Goal: Transaction & Acquisition: Purchase product/service

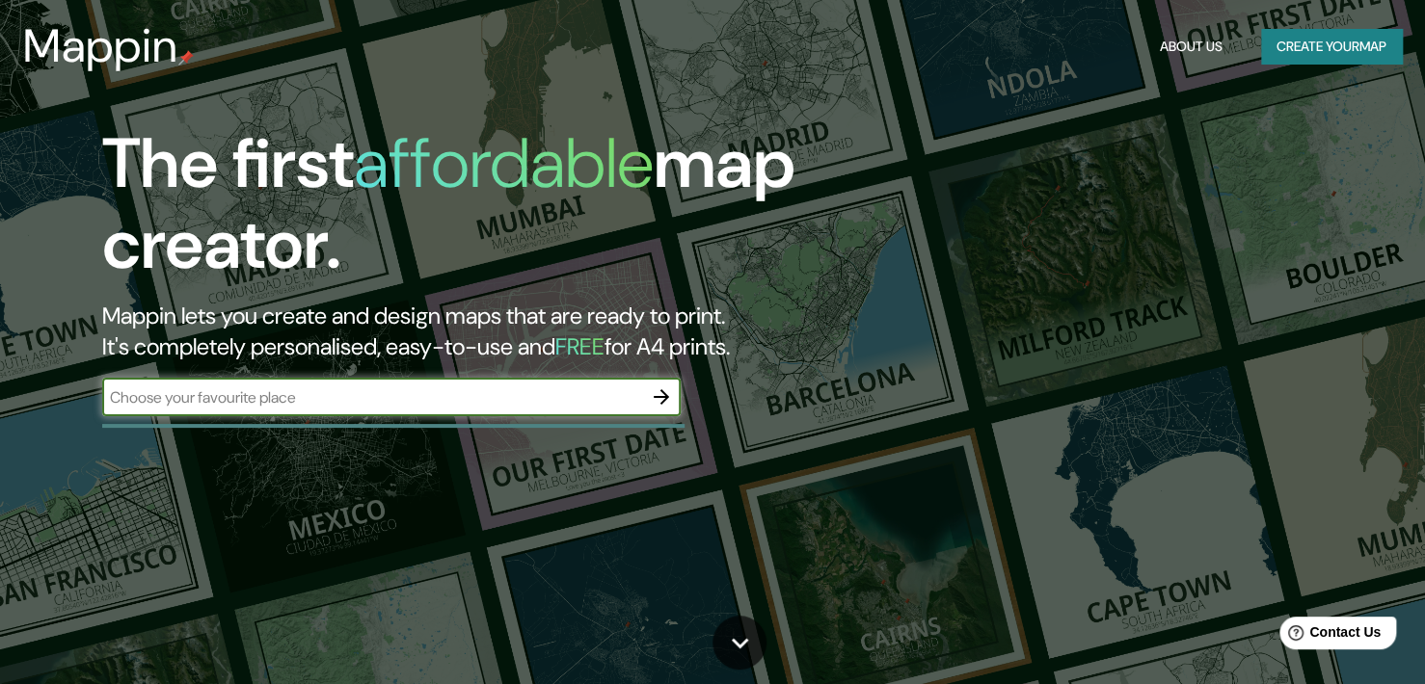
click at [420, 394] on input "text" at bounding box center [372, 398] width 540 height 22
type input "[GEOGRAPHIC_DATA]"
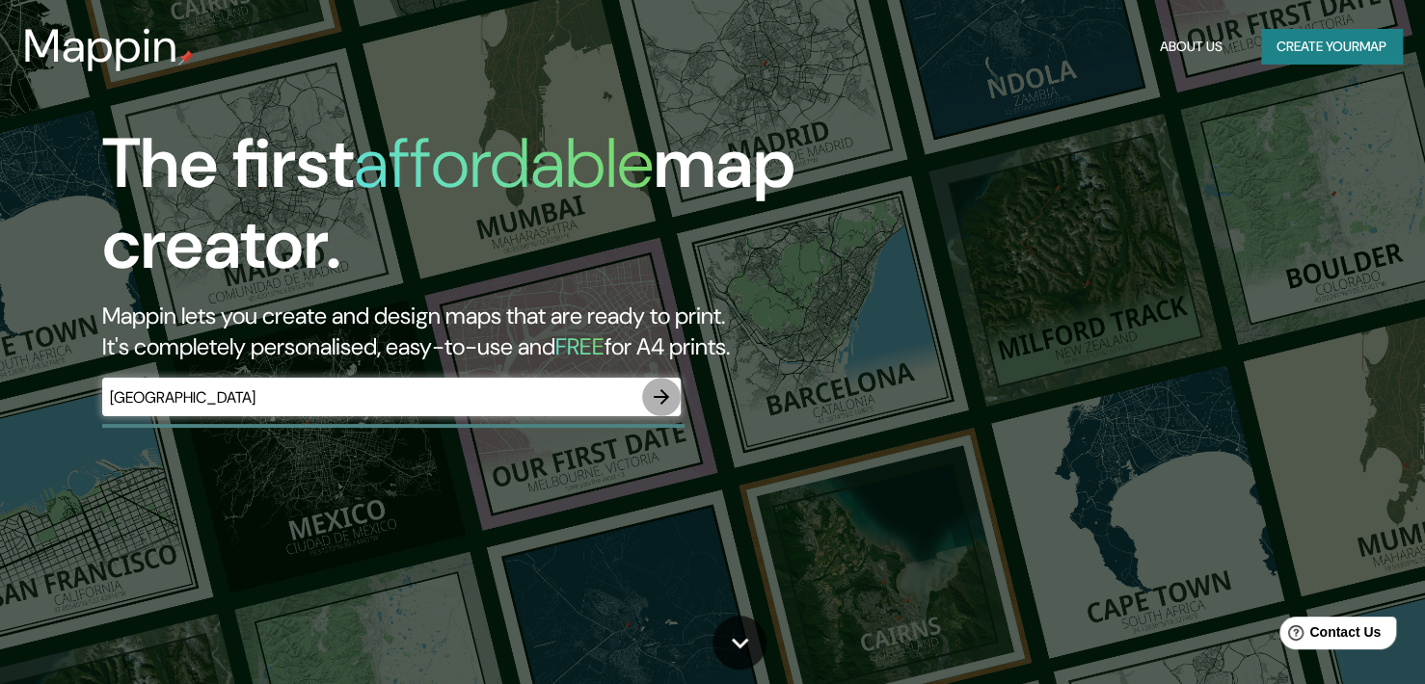
click at [653, 390] on icon "button" at bounding box center [661, 397] width 23 height 23
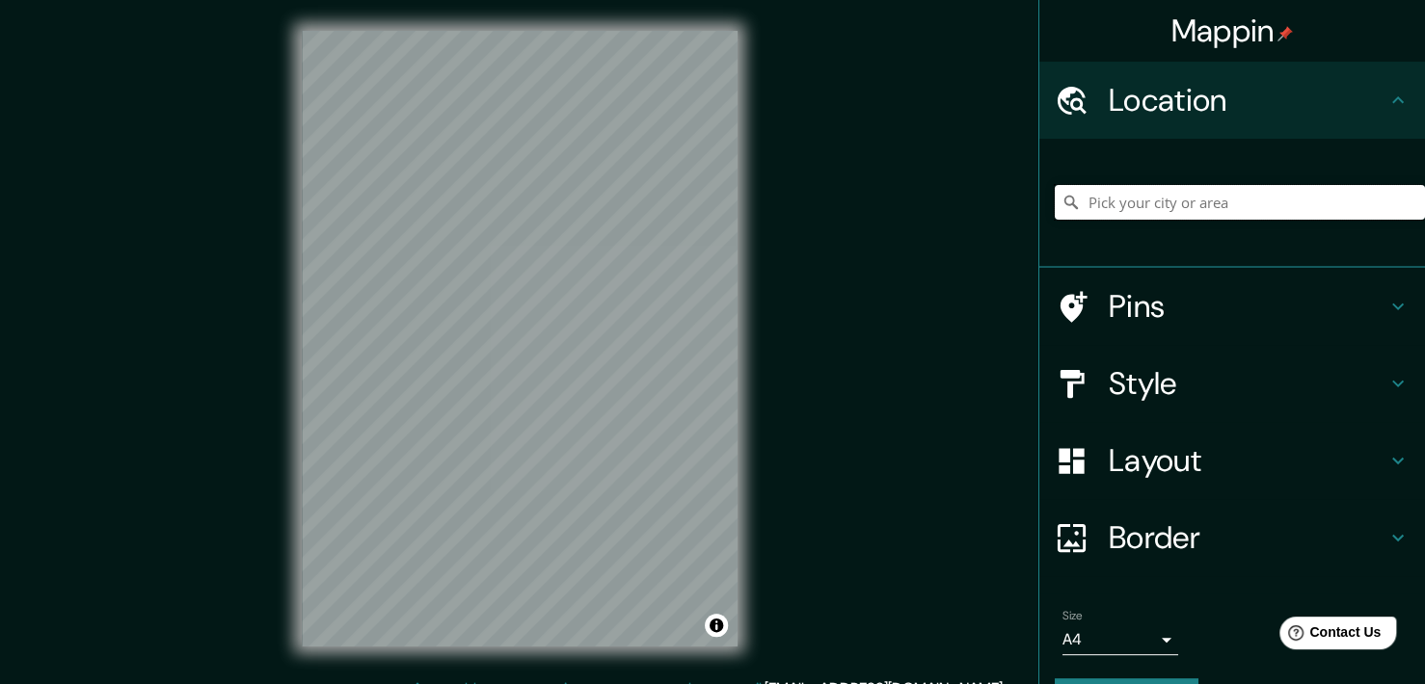
click at [1151, 205] on input "Pick your city or area" at bounding box center [1240, 202] width 370 height 35
click at [1228, 208] on input "Pick your city or area" at bounding box center [1240, 202] width 370 height 35
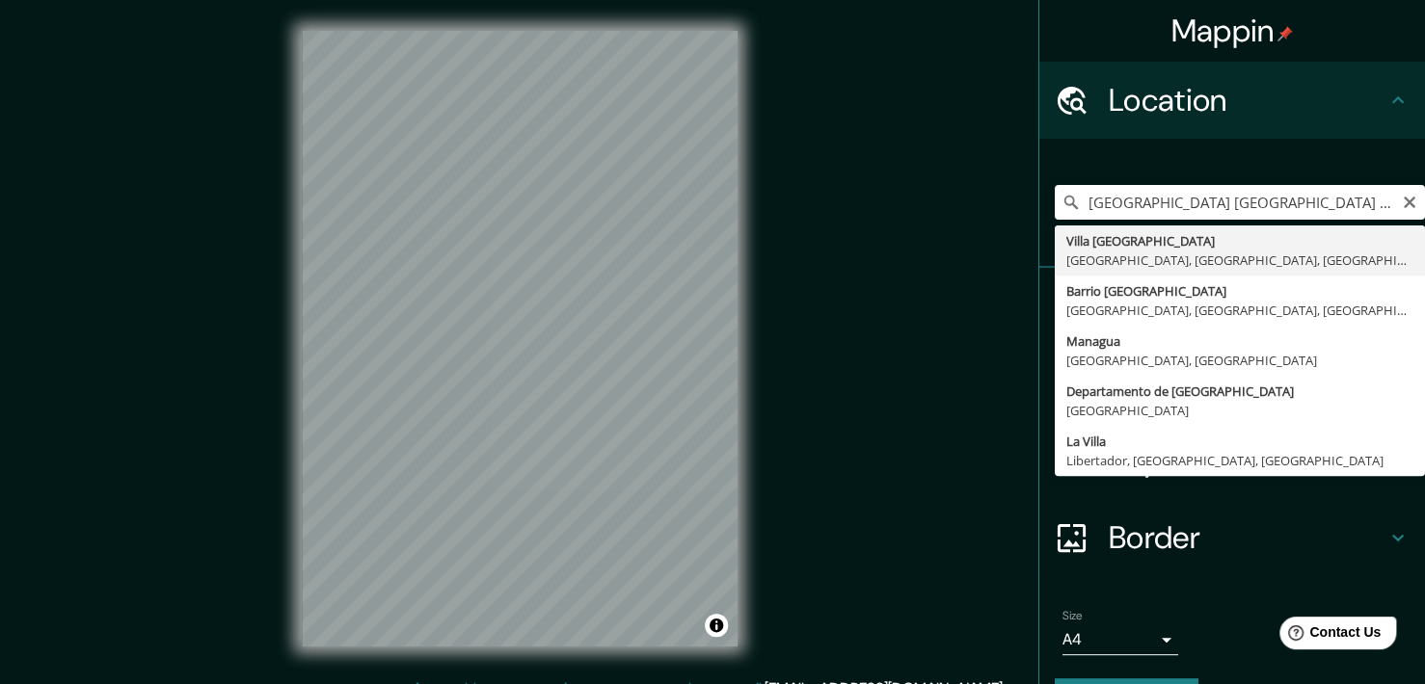
type input "Villa [GEOGRAPHIC_DATA], [GEOGRAPHIC_DATA], [GEOGRAPHIC_DATA], [GEOGRAPHIC_DATA]"
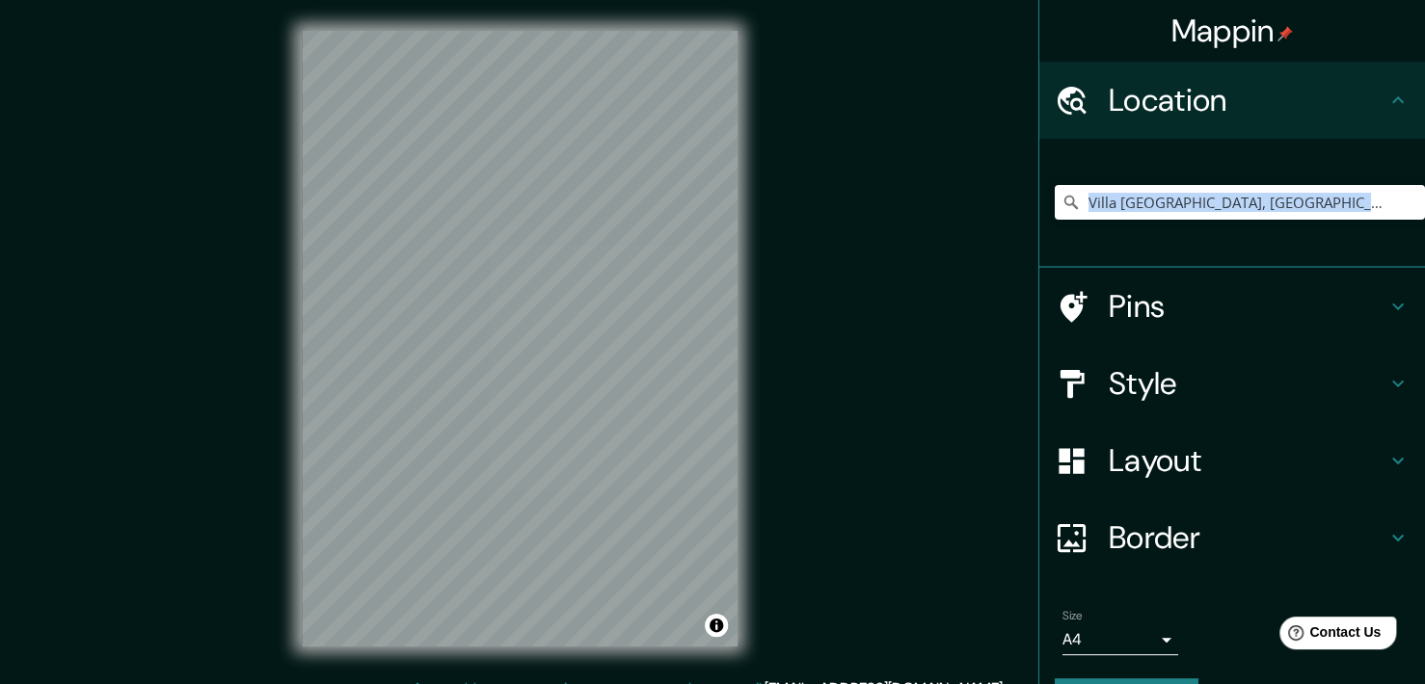
click at [1160, 250] on div "Villa [GEOGRAPHIC_DATA], [GEOGRAPHIC_DATA], [GEOGRAPHIC_DATA], [GEOGRAPHIC_DATA]" at bounding box center [1240, 202] width 370 height 96
click at [1392, 382] on icon at bounding box center [1398, 384] width 12 height 7
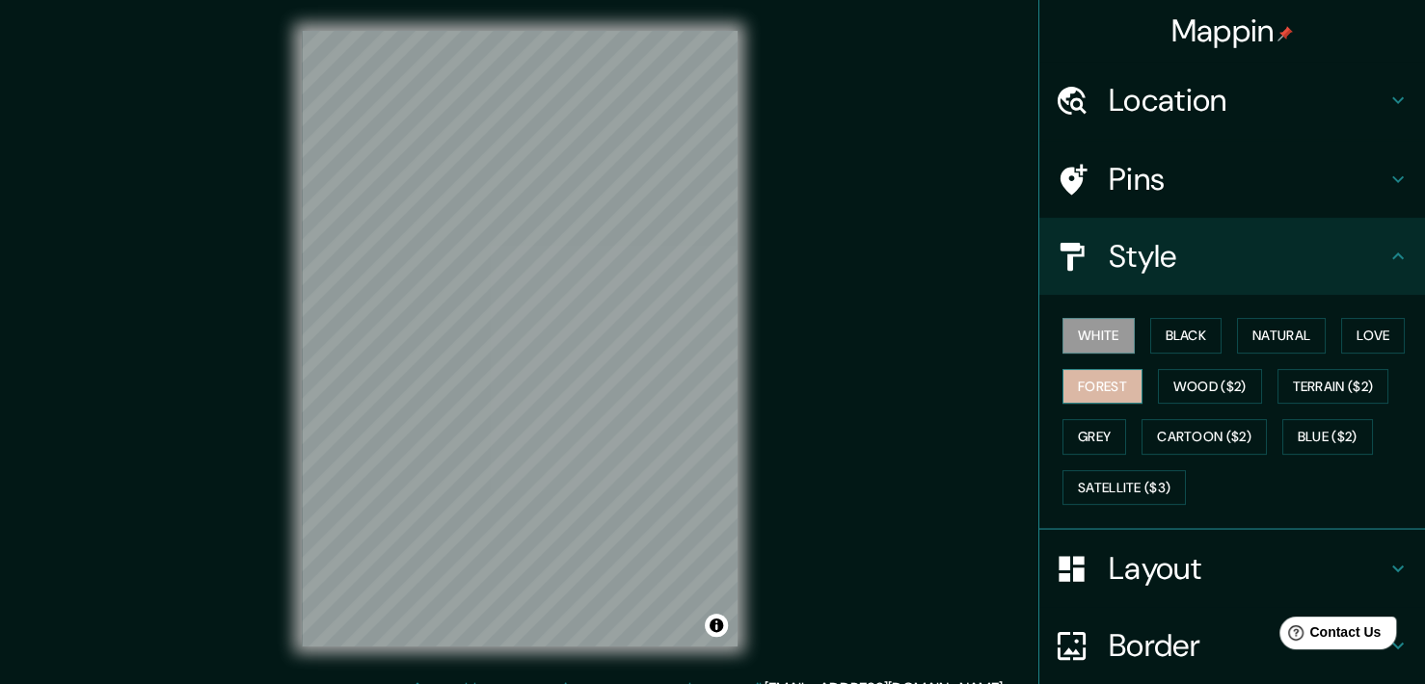
click at [1089, 387] on button "Forest" at bounding box center [1102, 387] width 80 height 36
click at [1080, 339] on button "White" at bounding box center [1098, 336] width 72 height 36
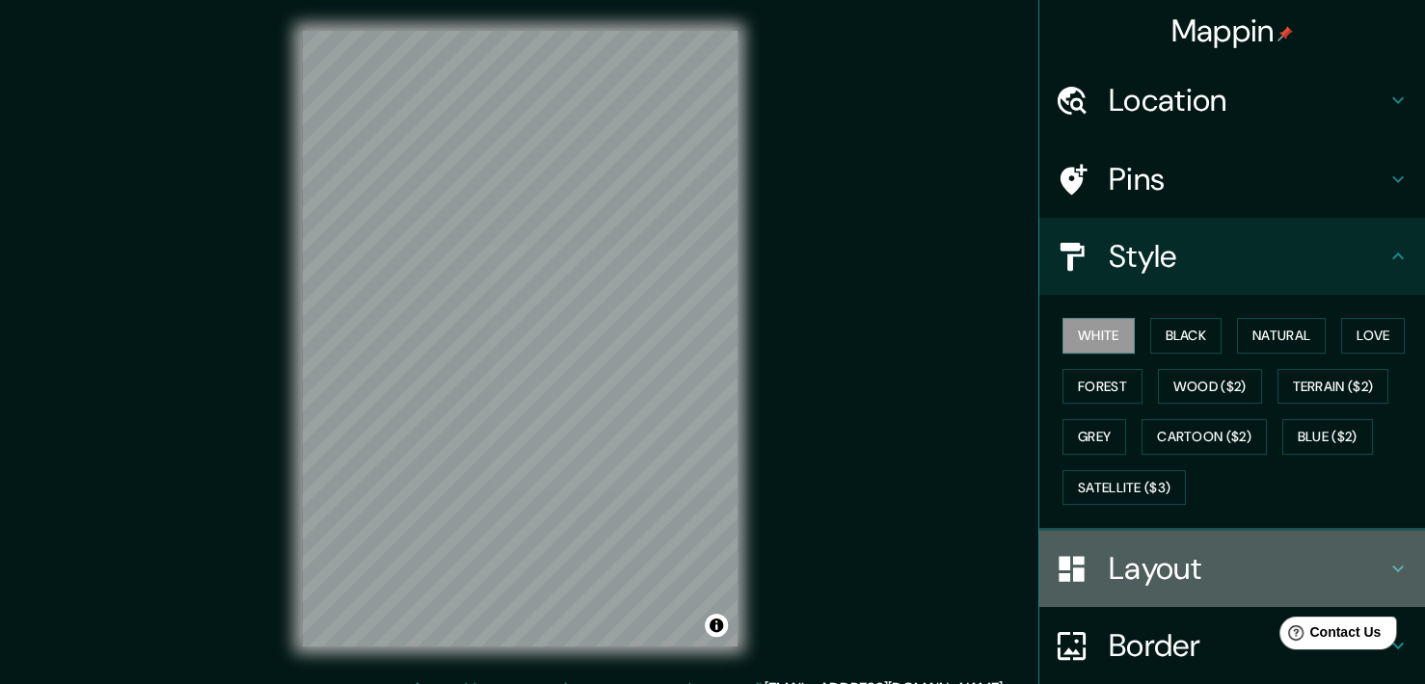
click at [1163, 585] on h4 "Layout" at bounding box center [1248, 568] width 278 height 39
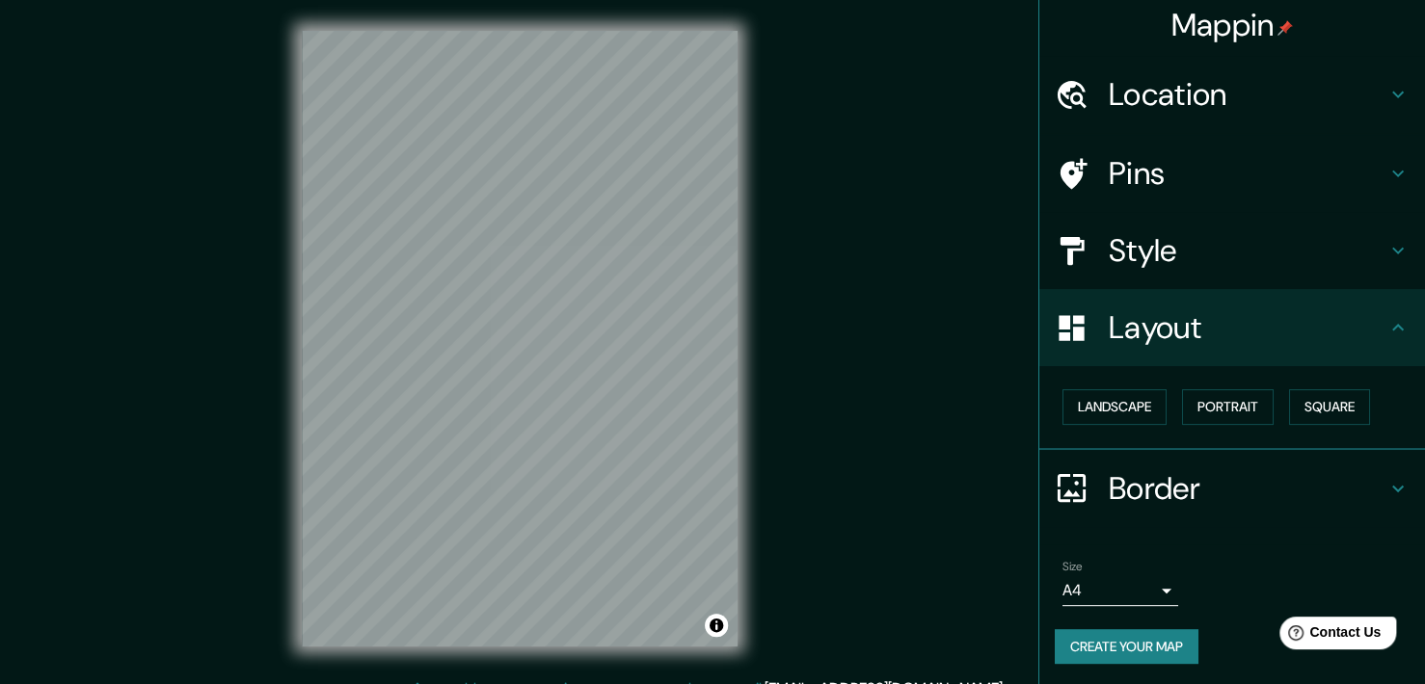
scroll to position [8, 0]
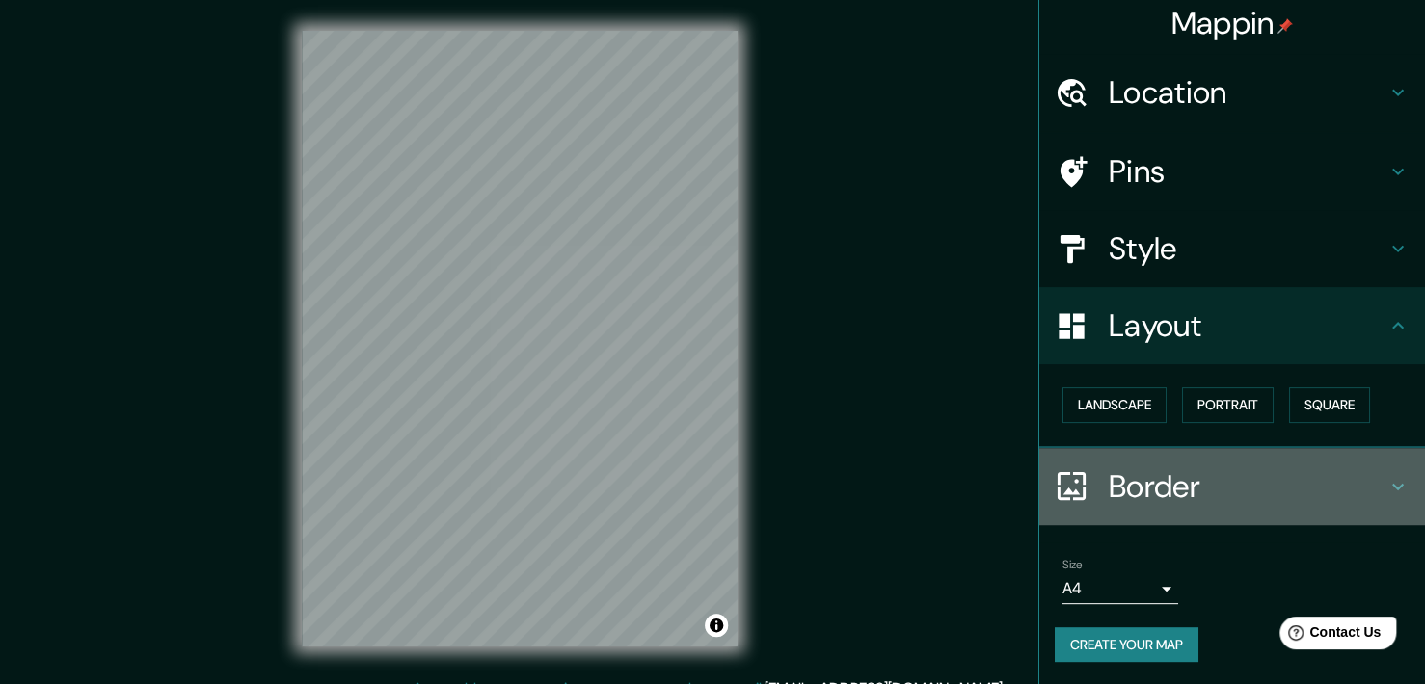
click at [1386, 487] on icon at bounding box center [1397, 486] width 23 height 23
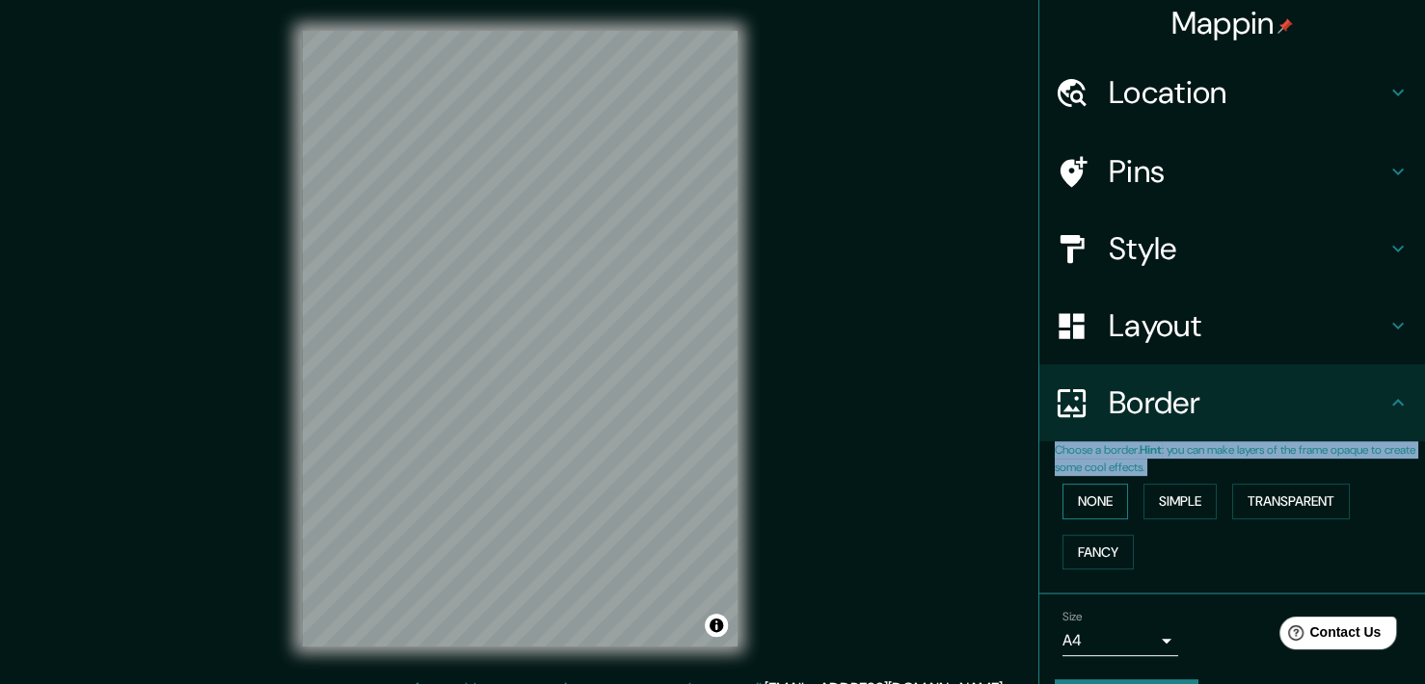
click at [1083, 501] on button "None" at bounding box center [1095, 502] width 66 height 36
click at [1187, 498] on button "Simple" at bounding box center [1179, 502] width 73 height 36
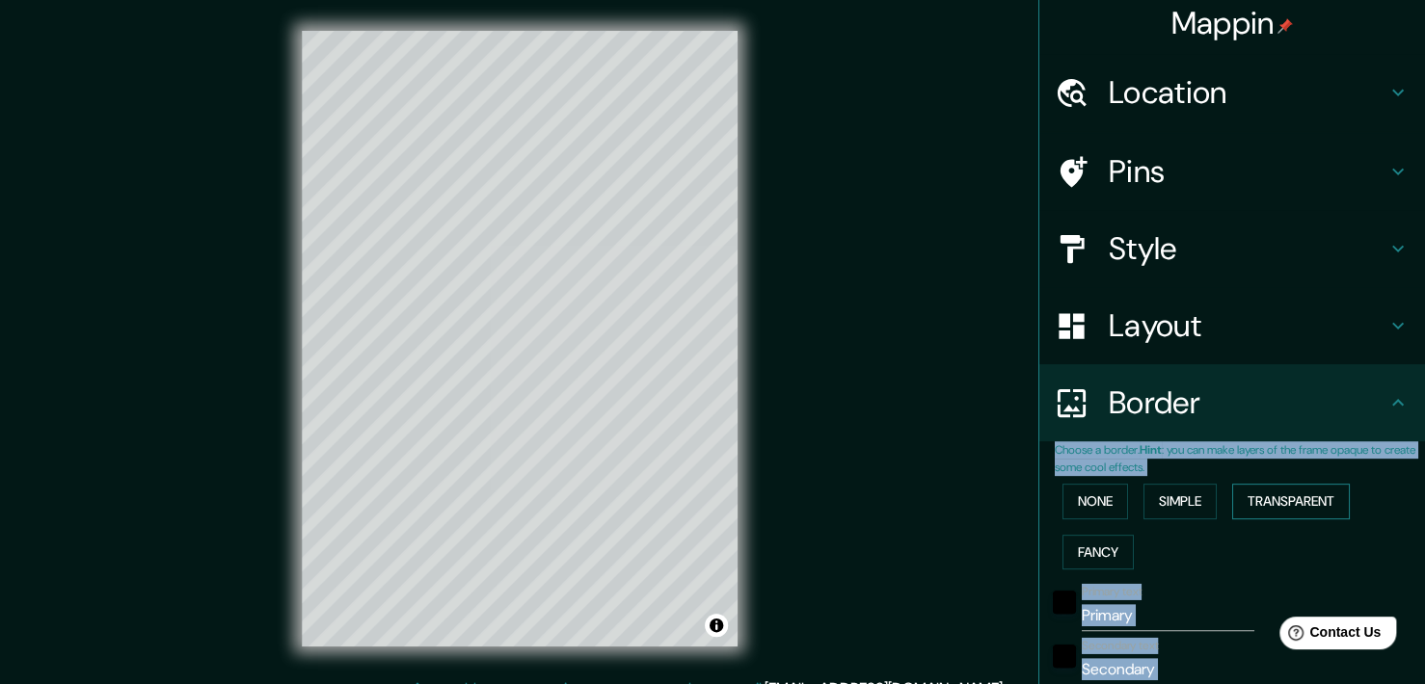
click at [1300, 501] on button "Transparent" at bounding box center [1291, 502] width 118 height 36
click at [1179, 494] on button "Simple" at bounding box center [1179, 502] width 73 height 36
click at [1093, 550] on button "Fancy" at bounding box center [1097, 553] width 71 height 36
click at [1264, 501] on button "Transparent" at bounding box center [1291, 502] width 118 height 36
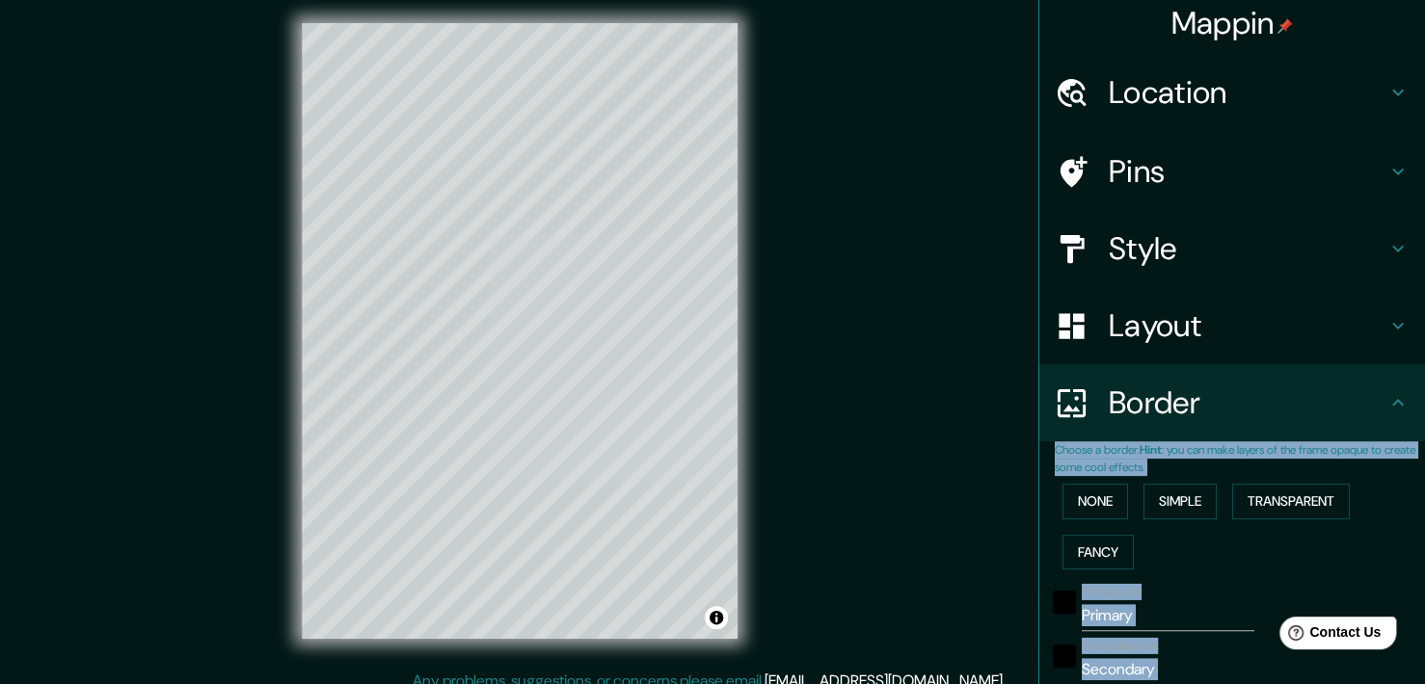
scroll to position [23, 0]
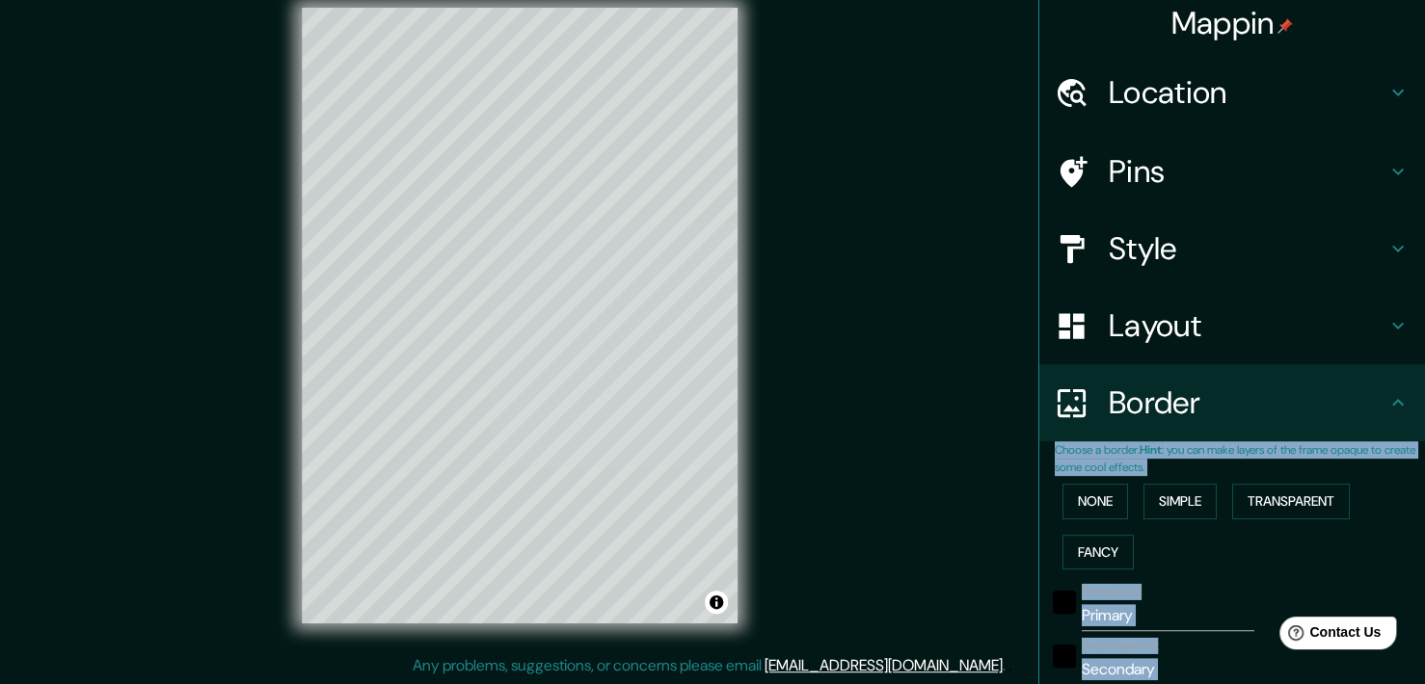
click at [1173, 575] on div "None Simple Transparent Fancy" at bounding box center [1240, 526] width 370 height 101
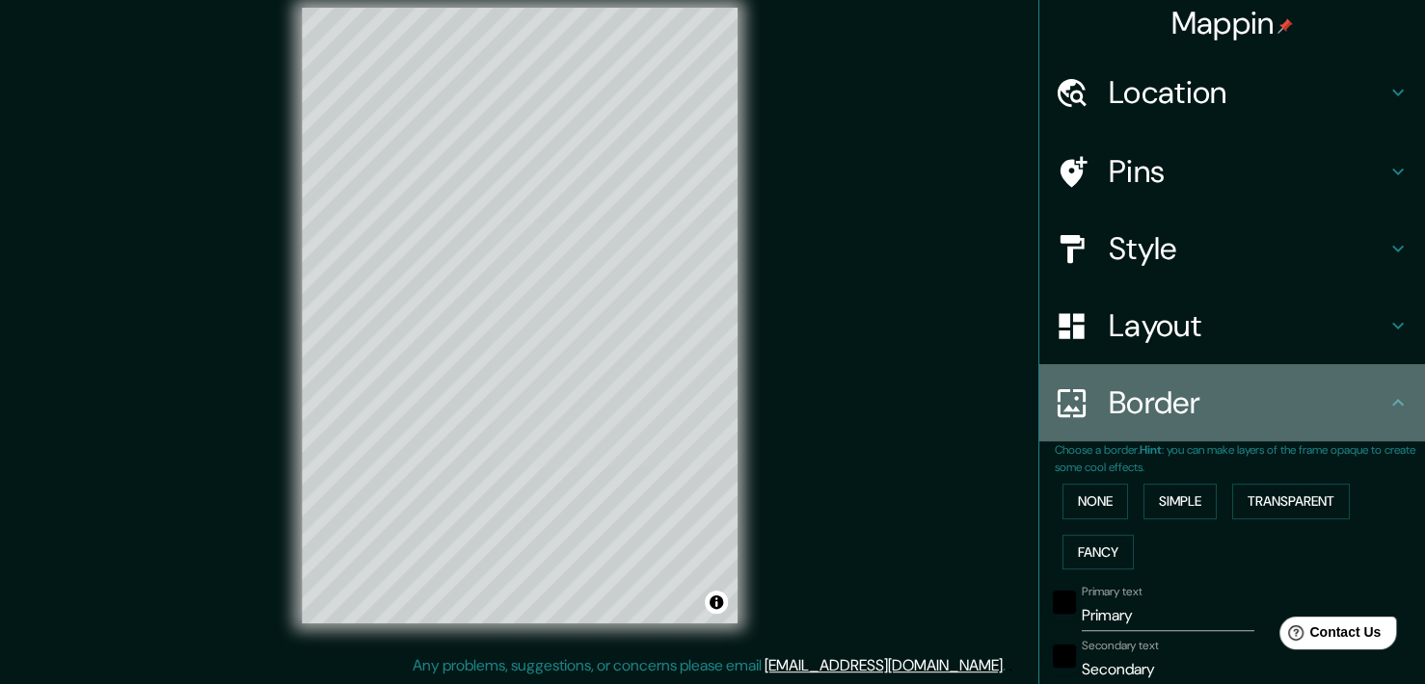
click at [1384, 417] on div "Border" at bounding box center [1232, 402] width 386 height 77
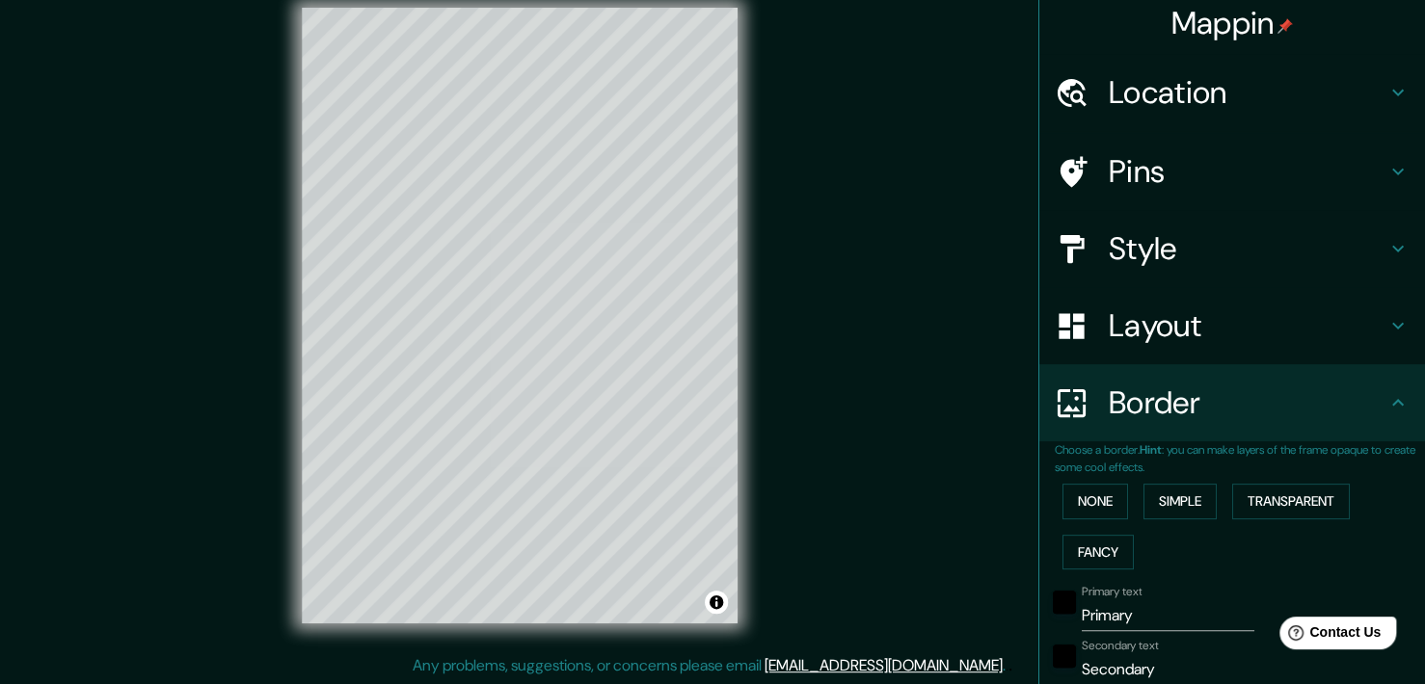
click at [1386, 162] on icon at bounding box center [1397, 171] width 23 height 23
type input "217"
type input "36"
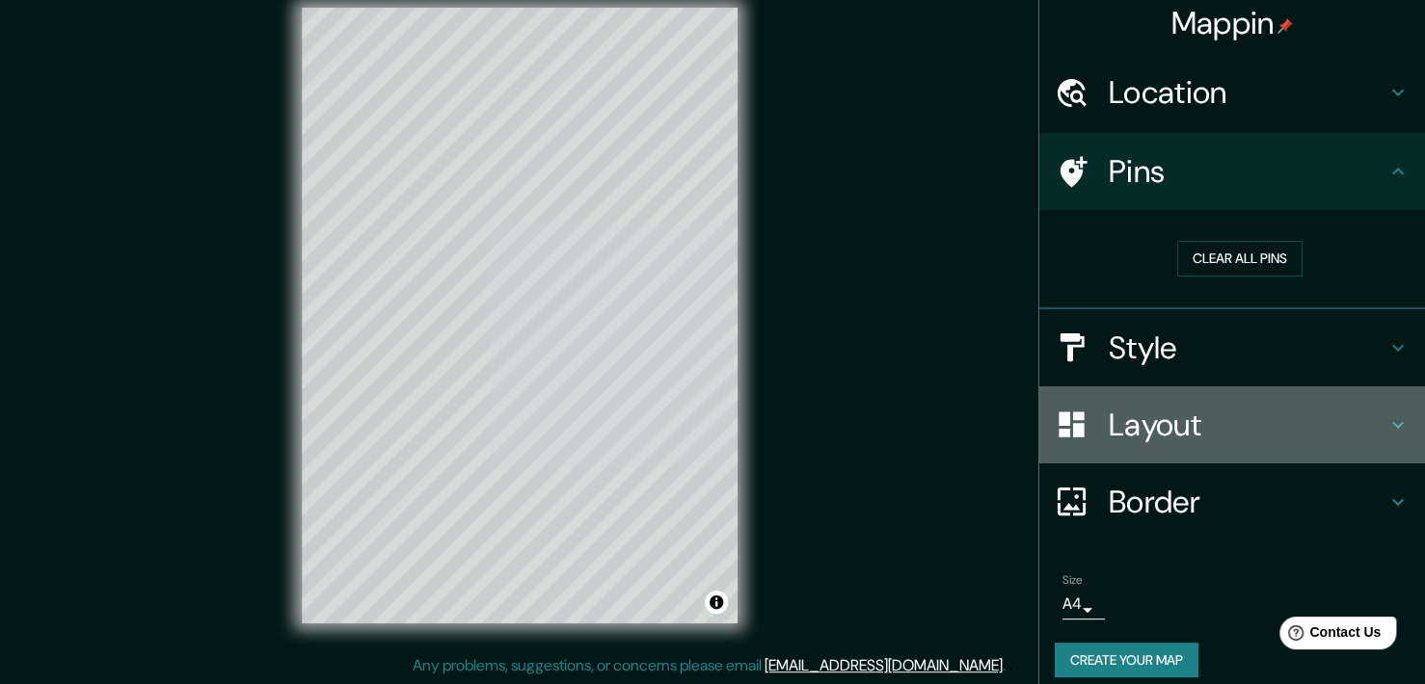
click at [1400, 406] on div "Layout" at bounding box center [1232, 425] width 386 height 77
type input "217"
type input "36"
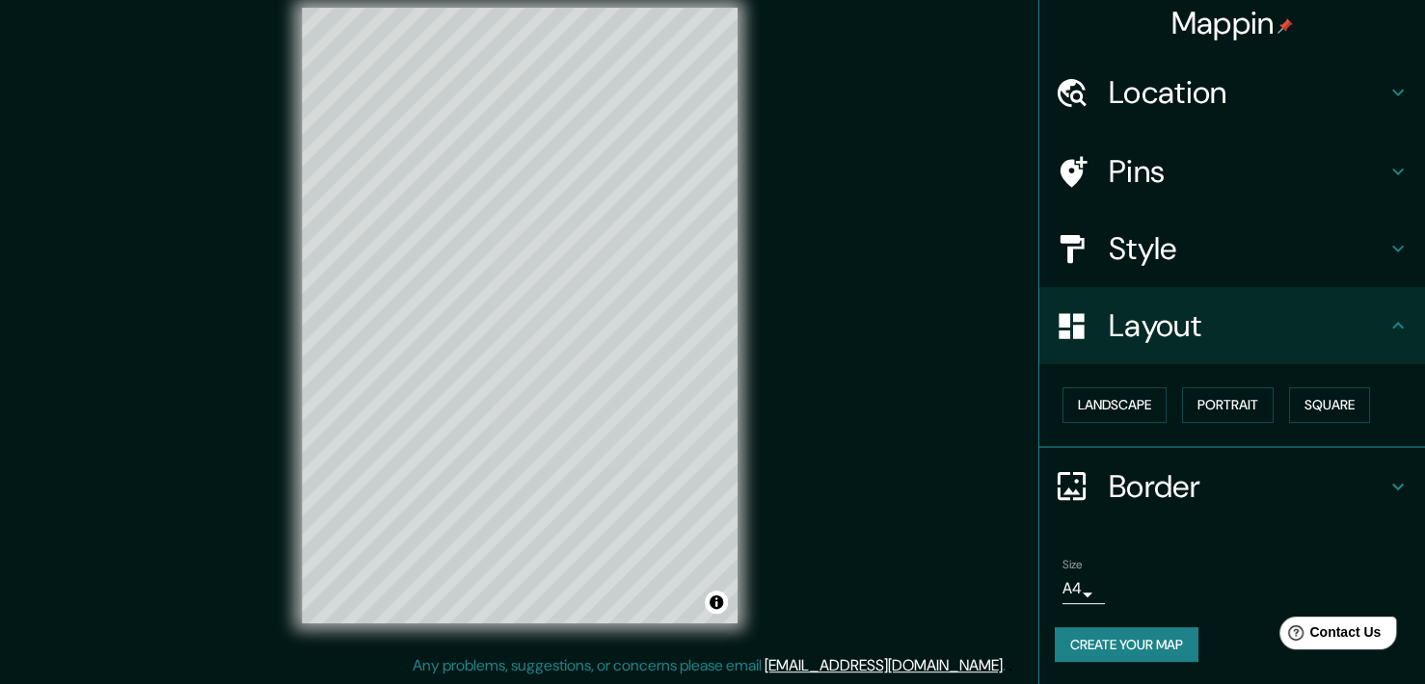
click at [1261, 251] on h4 "Style" at bounding box center [1248, 248] width 278 height 39
type input "217"
type input "36"
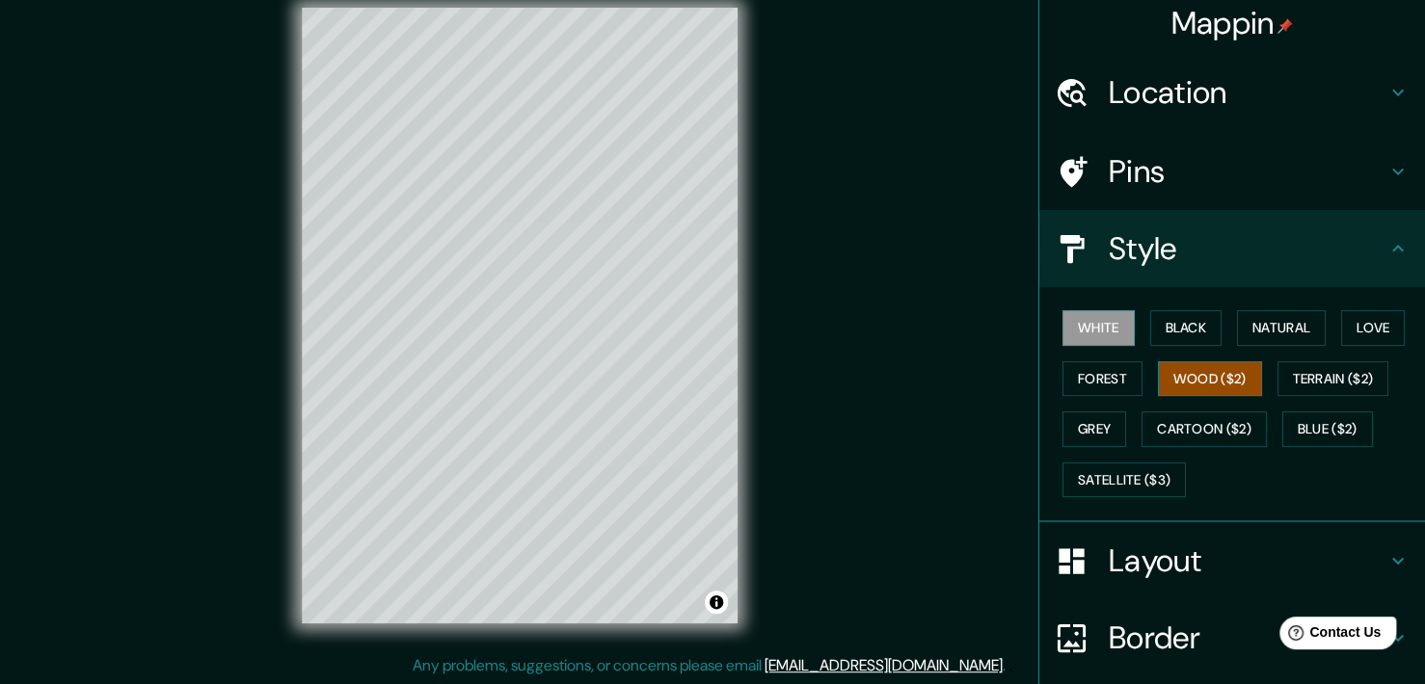
click at [1188, 370] on button "Wood ($2)" at bounding box center [1210, 379] width 104 height 36
click at [787, 523] on div "Mappin Location [GEOGRAPHIC_DATA], [GEOGRAPHIC_DATA], [GEOGRAPHIC_DATA], [GEOGR…" at bounding box center [712, 331] width 1425 height 708
click at [247, 113] on div "Mappin Location [GEOGRAPHIC_DATA], [GEOGRAPHIC_DATA], [GEOGRAPHIC_DATA], [GEOGR…" at bounding box center [712, 331] width 1425 height 708
click at [499, 0] on html "Mappin Location [GEOGRAPHIC_DATA], [GEOGRAPHIC_DATA], [GEOGRAPHIC_DATA], [GEOGR…" at bounding box center [712, 319] width 1425 height 684
click at [239, 174] on div "Mappin Location [GEOGRAPHIC_DATA], [GEOGRAPHIC_DATA], [GEOGRAPHIC_DATA], [GEOGR…" at bounding box center [712, 331] width 1425 height 708
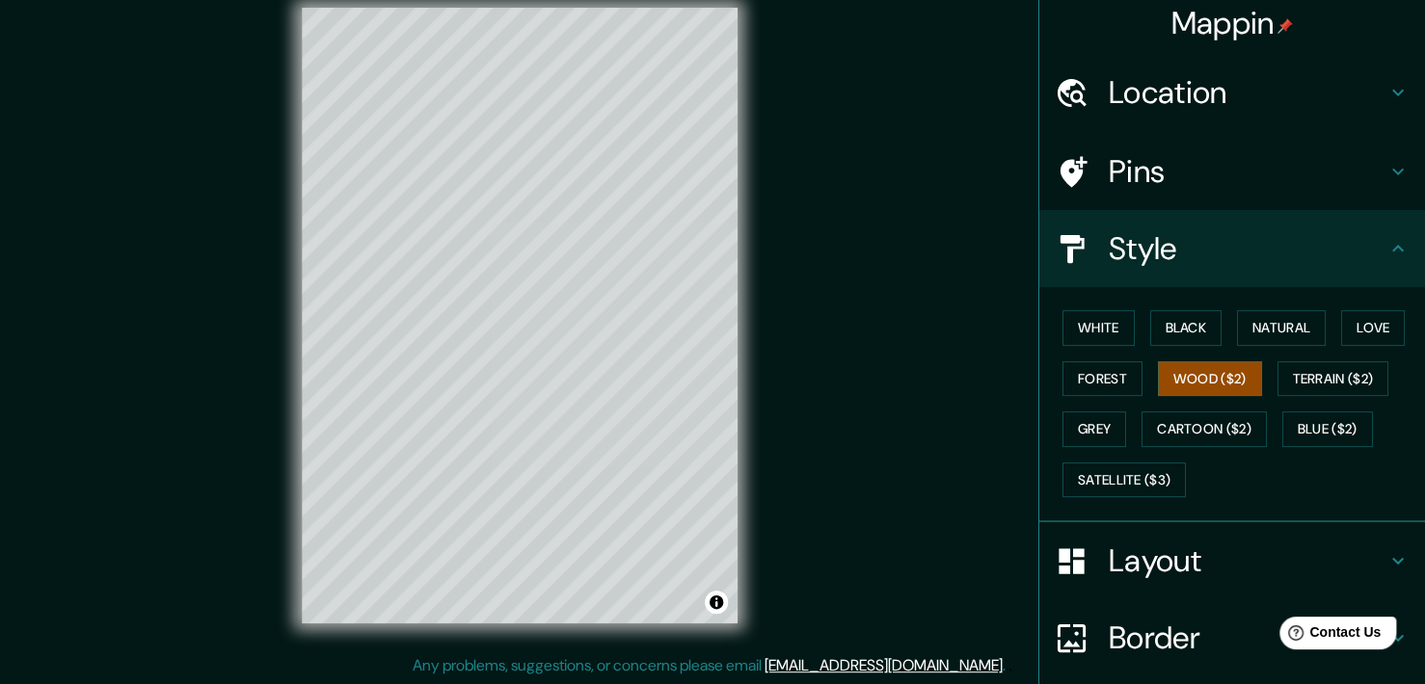
scroll to position [0, 0]
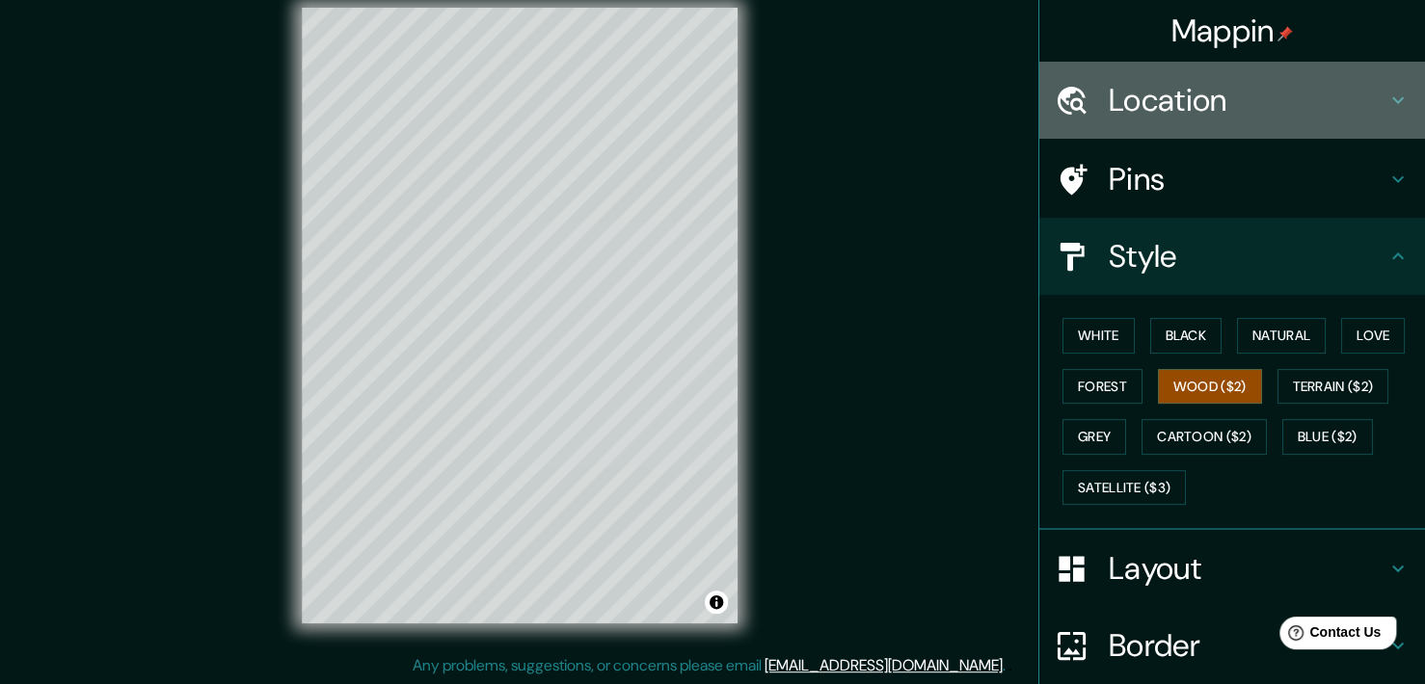
click at [1232, 106] on h4 "Location" at bounding box center [1248, 100] width 278 height 39
type input "217"
type input "36"
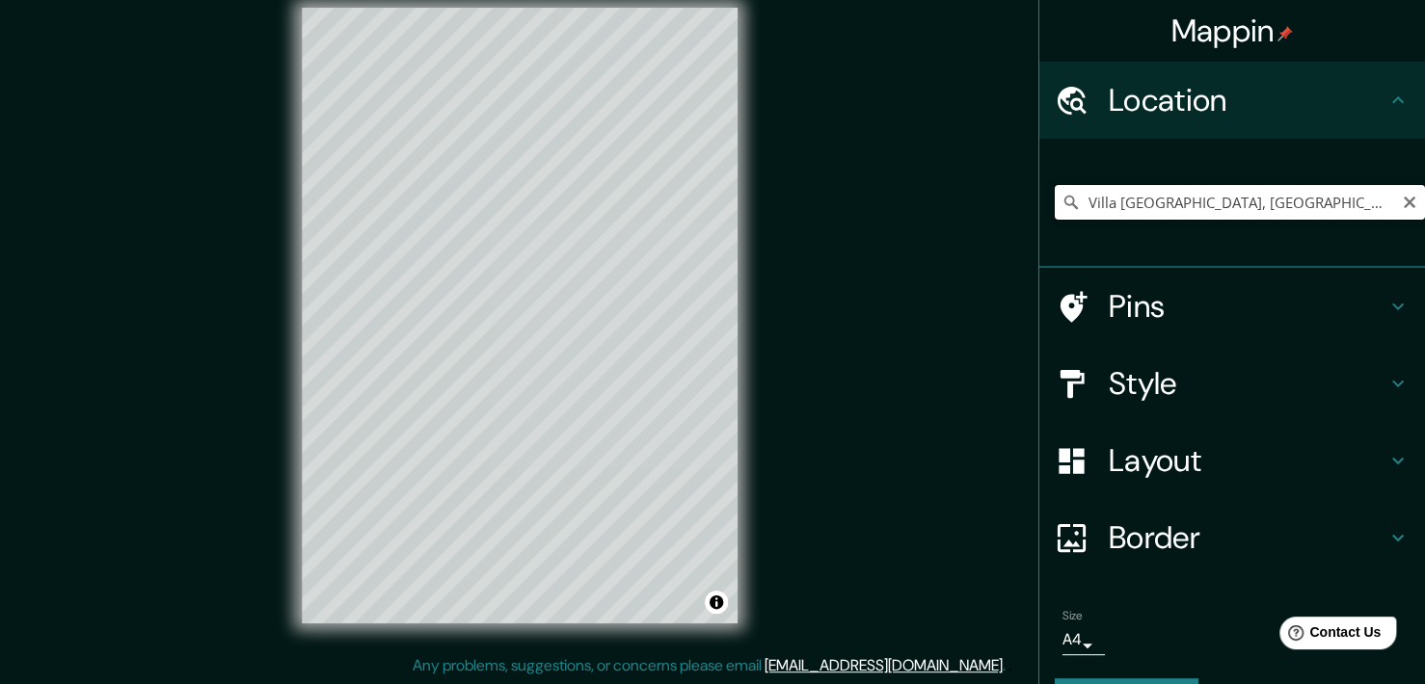
click at [1325, 199] on input "Villa [GEOGRAPHIC_DATA], [GEOGRAPHIC_DATA], [GEOGRAPHIC_DATA], [GEOGRAPHIC_DATA]" at bounding box center [1240, 202] width 370 height 35
click at [1403, 205] on icon "Clear" at bounding box center [1409, 203] width 12 height 12
type input "La Sabana, [GEOGRAPHIC_DATA], [GEOGRAPHIC_DATA][PERSON_NAME], [GEOGRAPHIC_DATA]"
click at [1403, 202] on icon "Clear" at bounding box center [1409, 203] width 12 height 12
click at [1191, 213] on input "Pick your city or area" at bounding box center [1240, 202] width 370 height 35
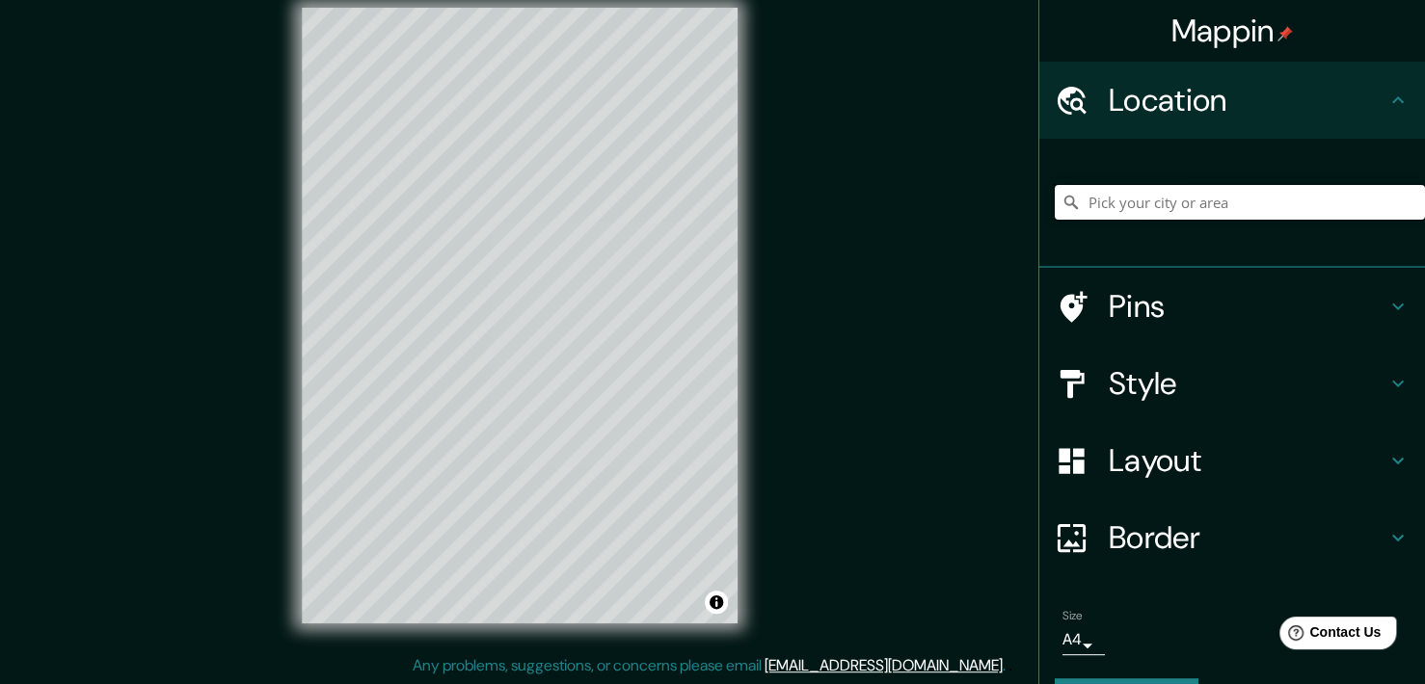
click at [1181, 194] on input "Pick your city or area" at bounding box center [1240, 202] width 370 height 35
click at [1171, 205] on input "Pick your city or area" at bounding box center [1240, 202] width 370 height 35
paste input "12.121502989584675, -86.20488633968104"
type input "12.121502989584675, -86.20488633968104"
click at [1400, 194] on input "12.121502989584675, -86.20488633968104" at bounding box center [1240, 202] width 370 height 35
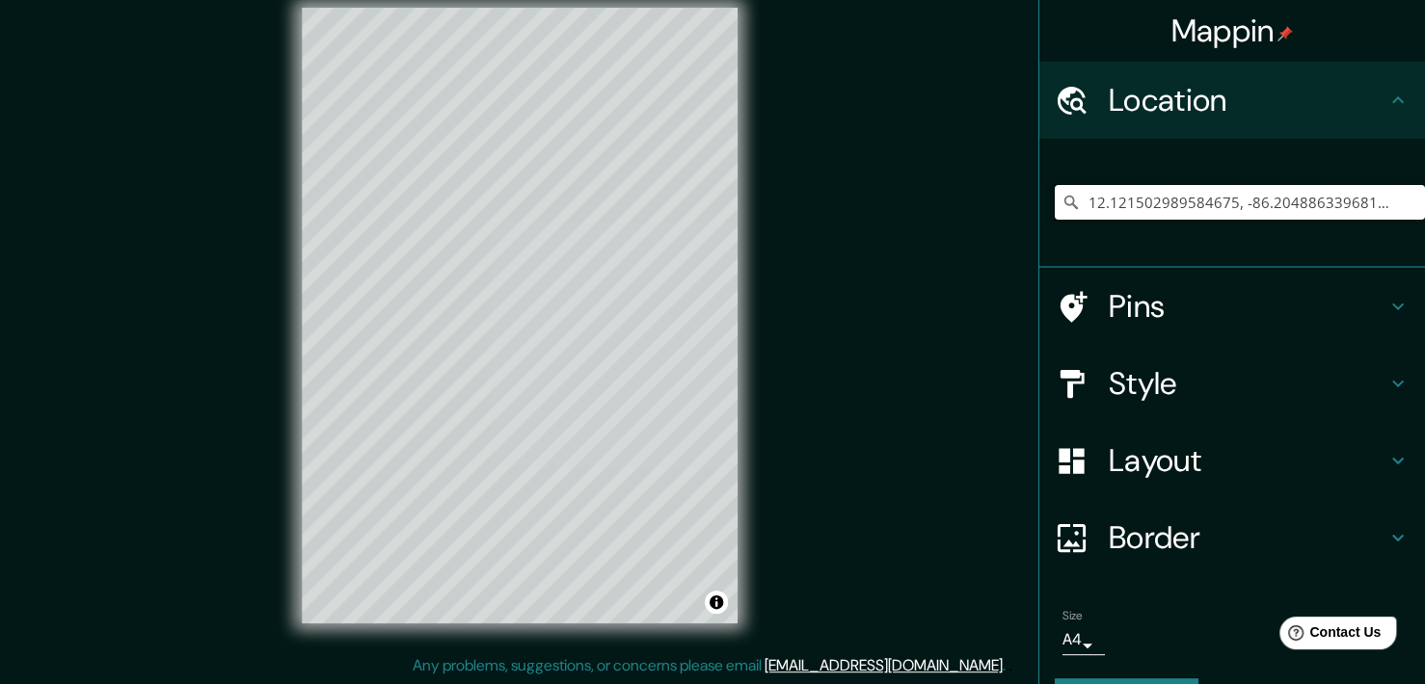
drag, startPoint x: 1378, startPoint y: 197, endPoint x: 772, endPoint y: 271, distance: 610.8
click at [772, 271] on div "Mappin Location [GEOGRAPHIC_DATA] Pins Style Layout Border Choose a border. Hin…" at bounding box center [712, 331] width 1425 height 708
paste input "Colegio [GEOGRAPHIC_DATA][PERSON_NAME]"
type input "[GEOGRAPHIC_DATA]"
